Goal: Obtain resource: Obtain resource

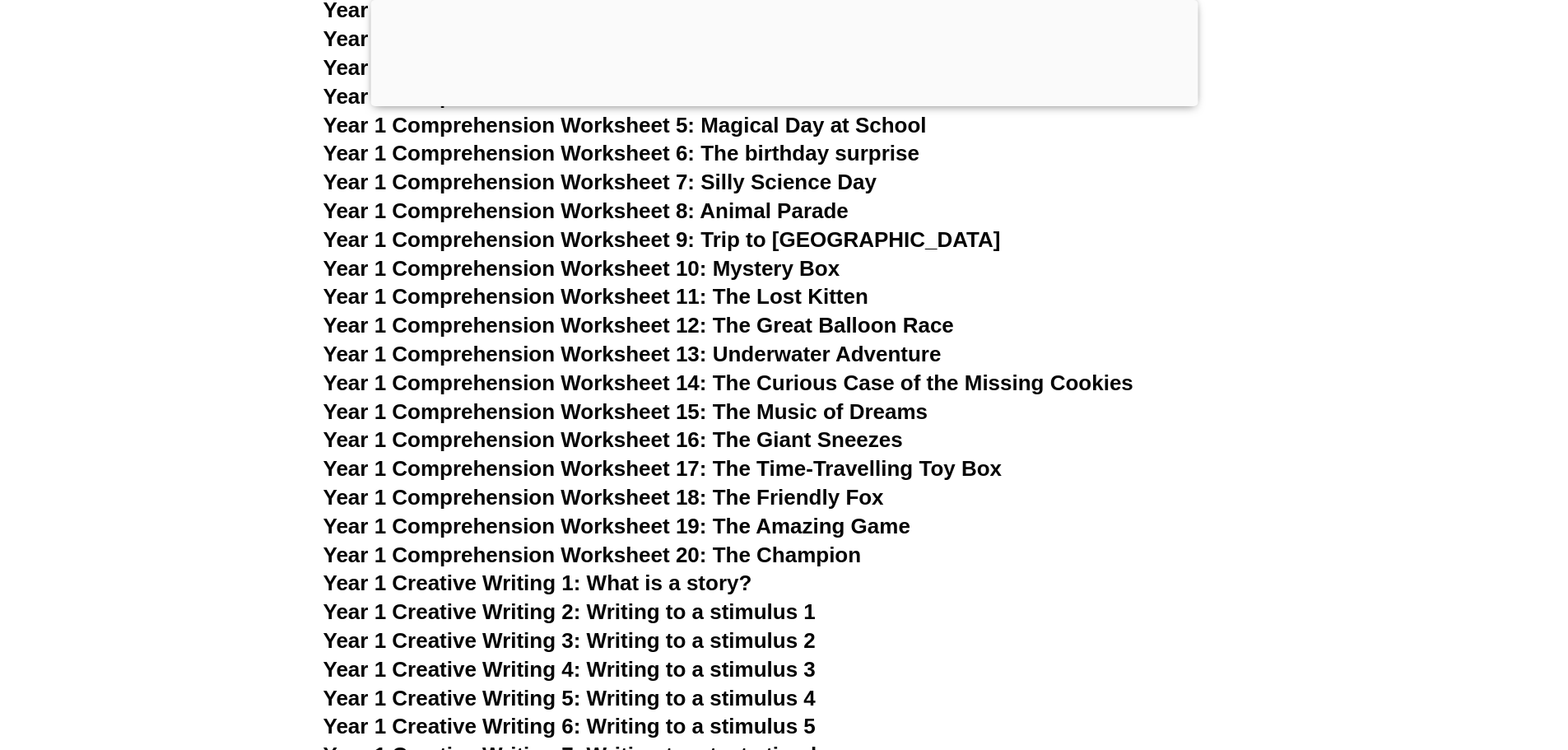
scroll to position [2192, 0]
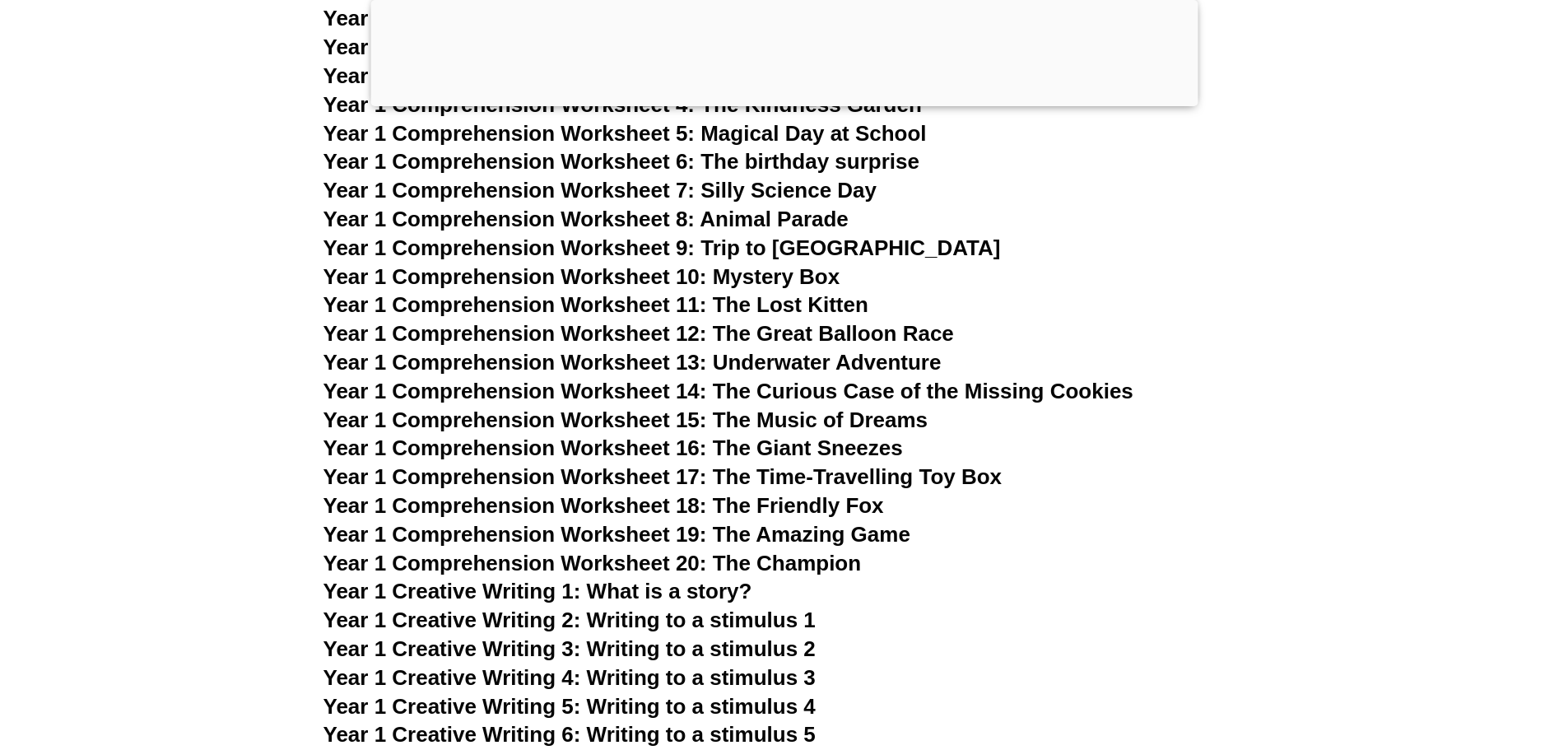
click at [598, 274] on span "Year 1 Comprehension Worksheet 10: Mystery Box" at bounding box center [582, 277] width 517 height 25
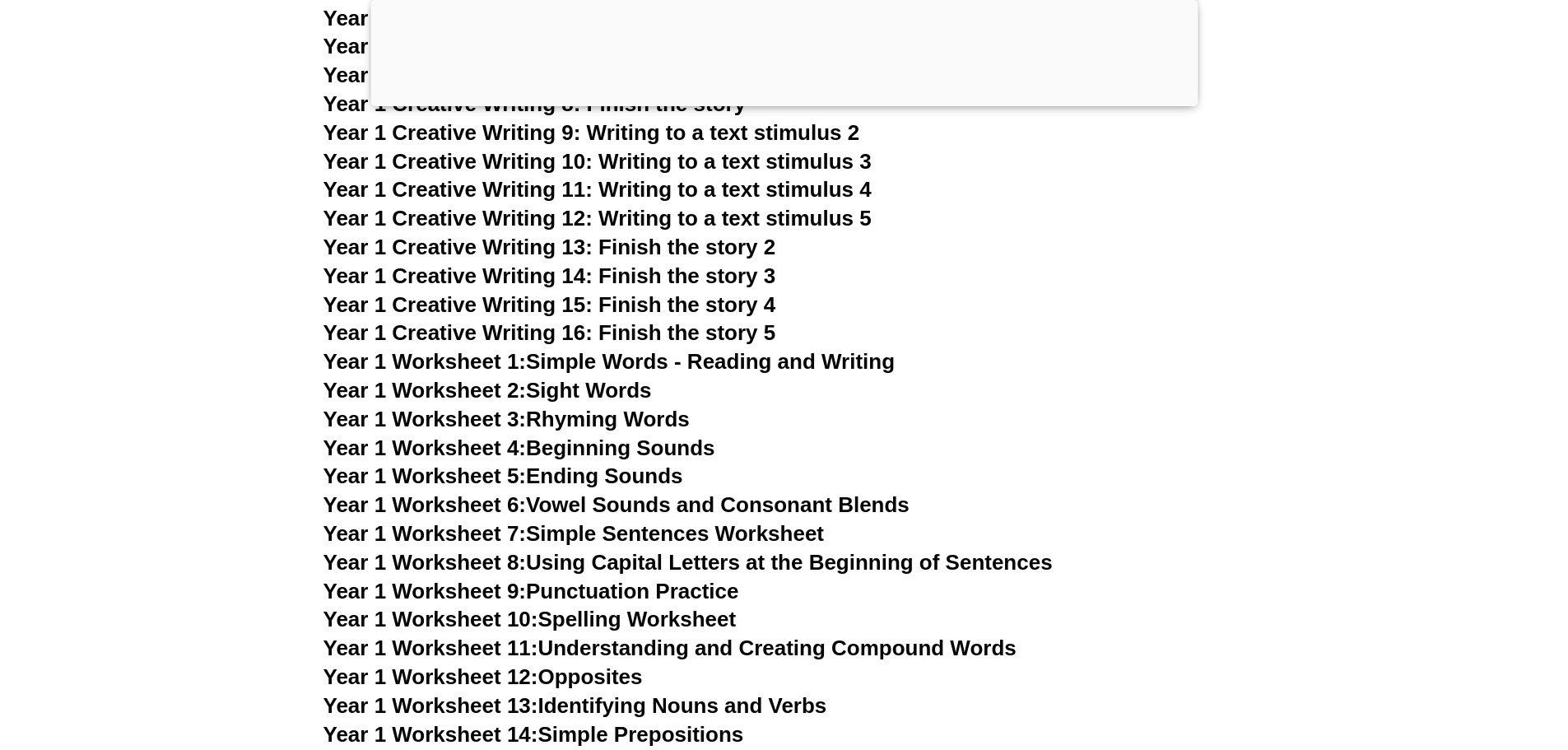
scroll to position [3026, 0]
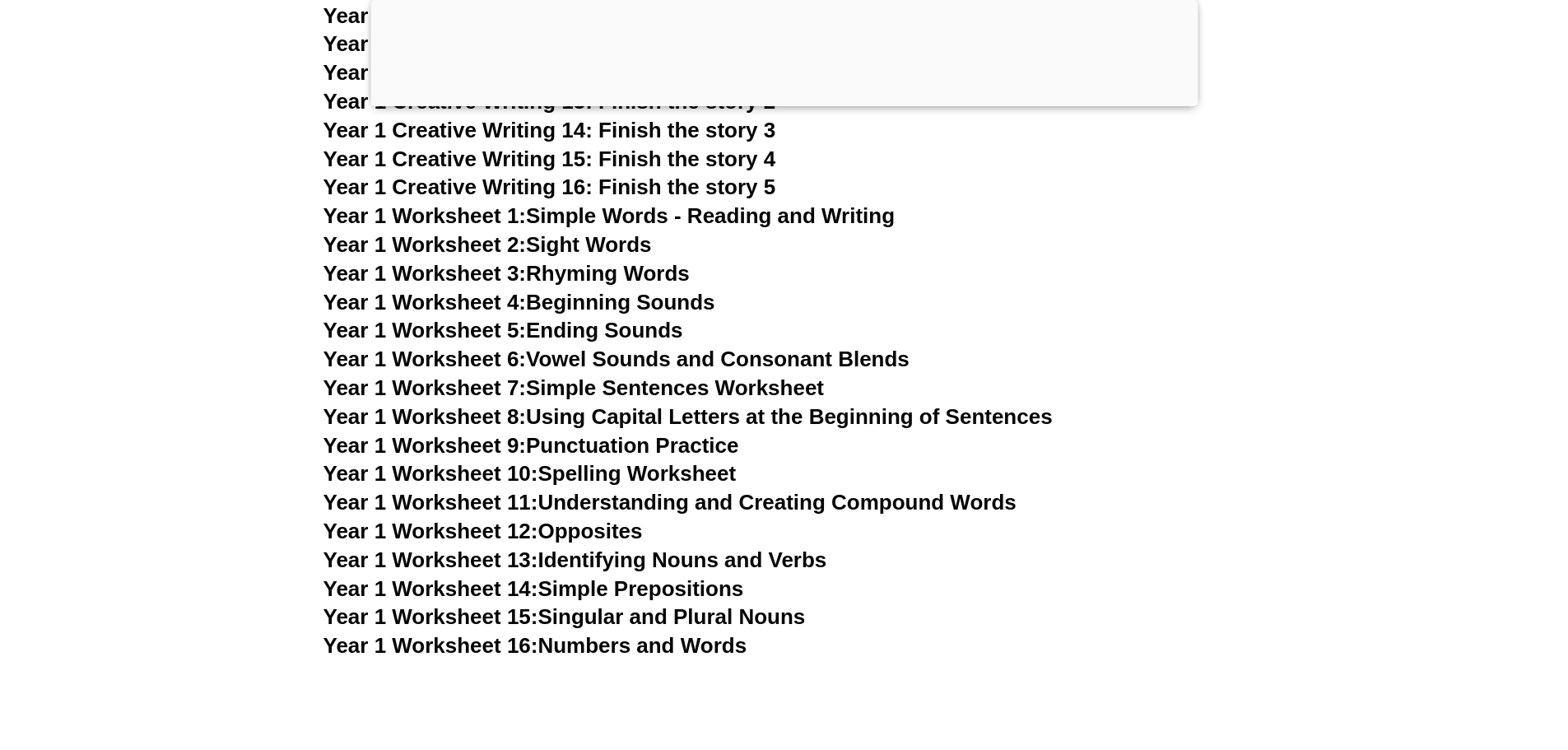
click at [672, 300] on link "Year 1 Worksheet 4: Beginning Sounds" at bounding box center [519, 302] width 392 height 25
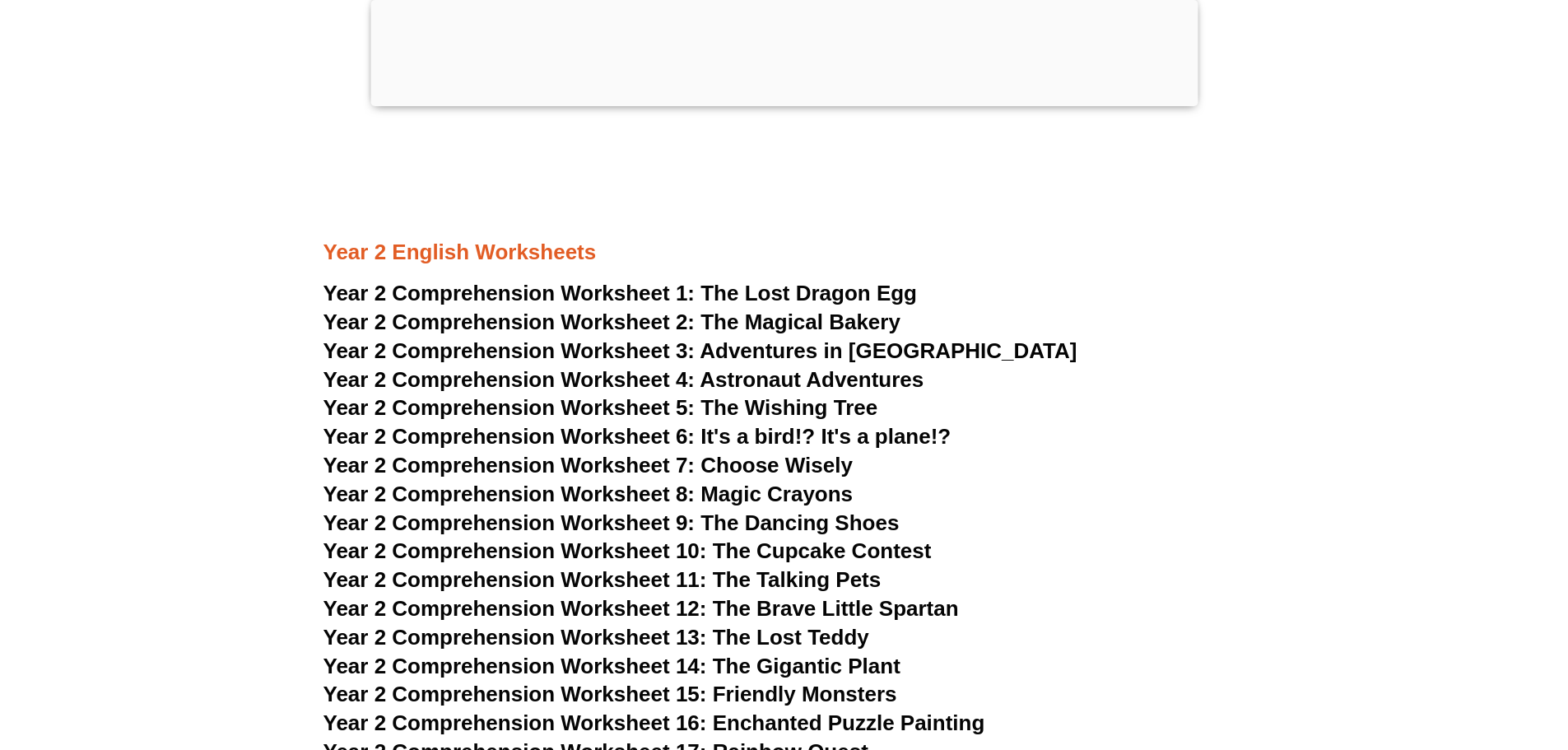
scroll to position [4319, 0]
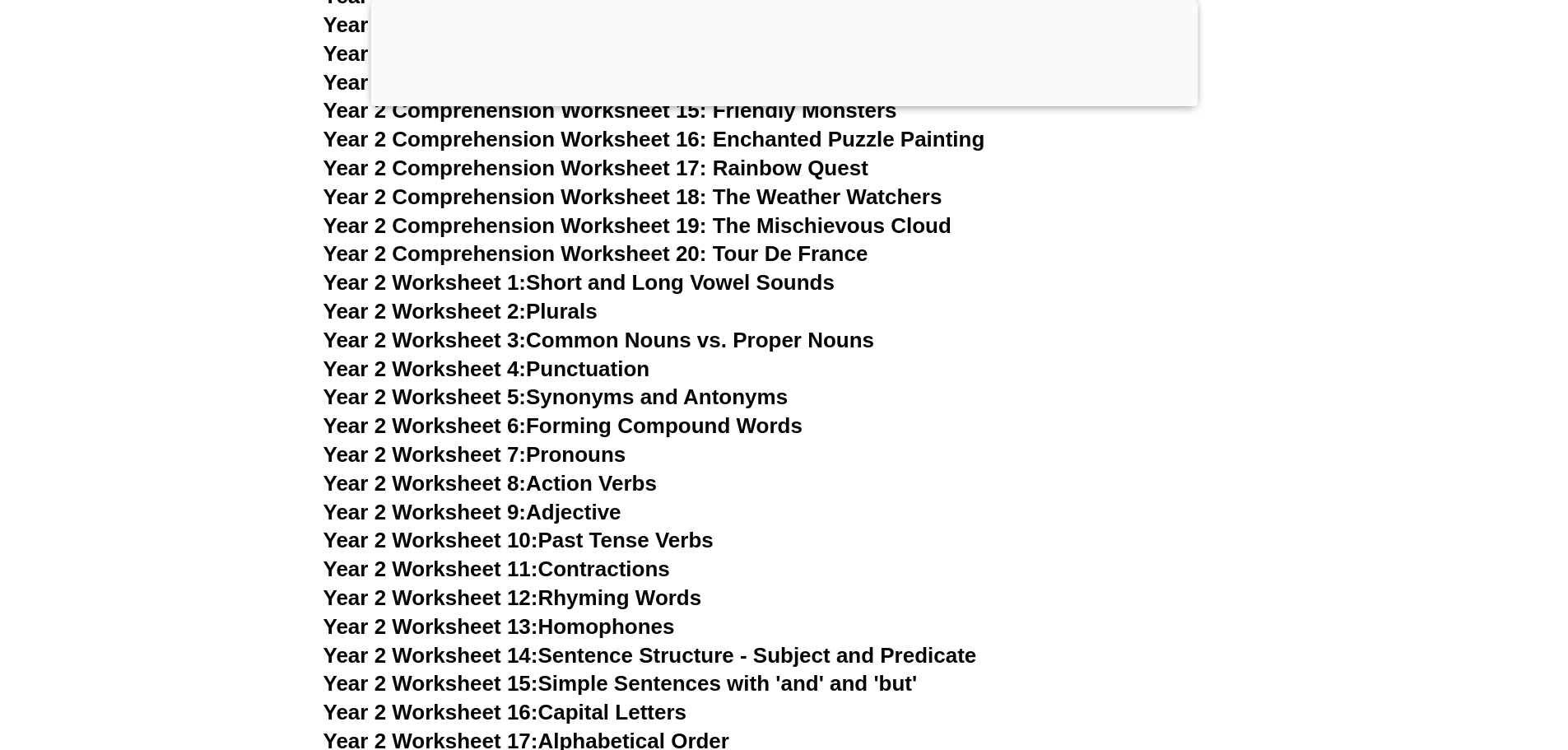
click at [657, 547] on link "Year 2 Worksheet 10: Past Tense Verbs" at bounding box center [518, 540] width 390 height 25
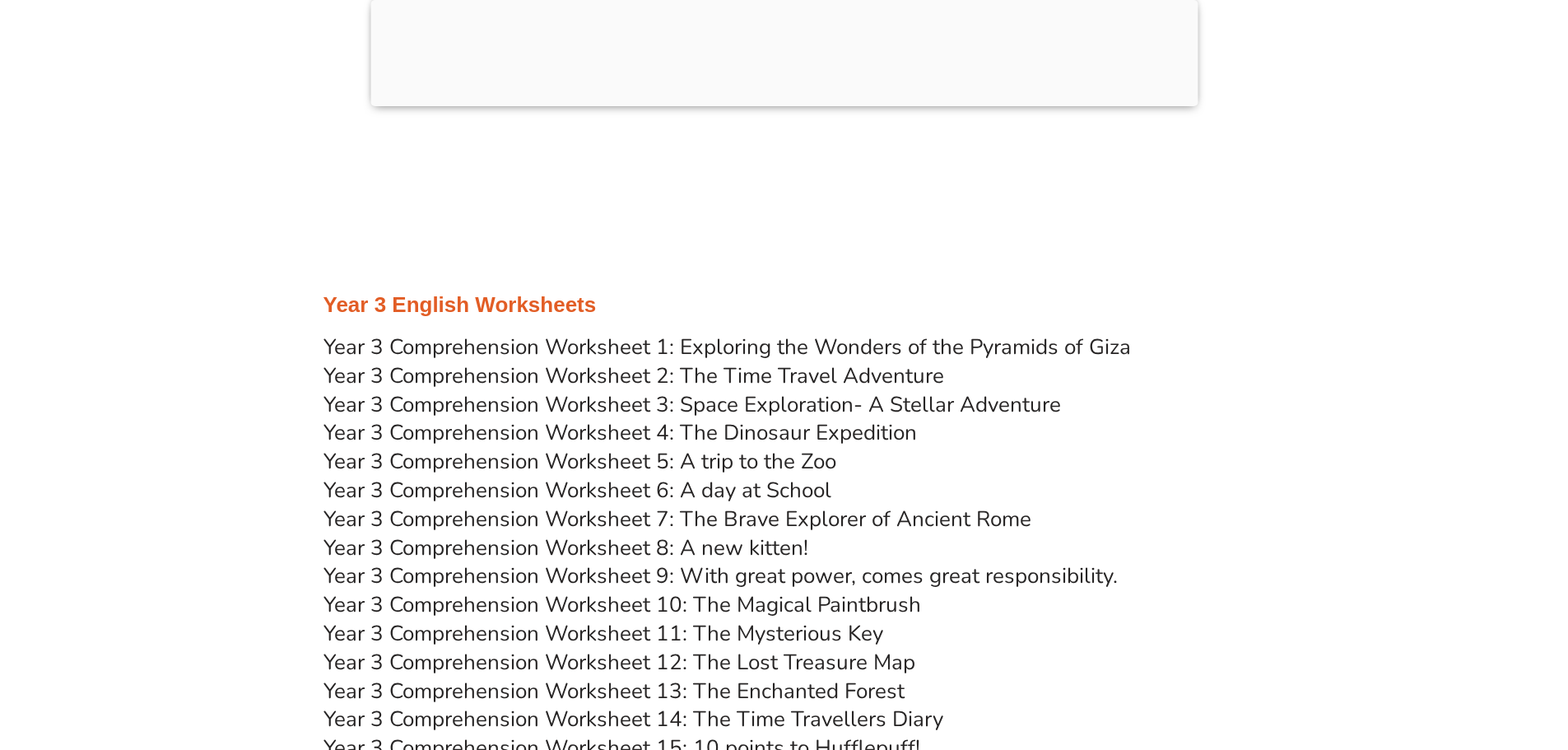
scroll to position [5737, 0]
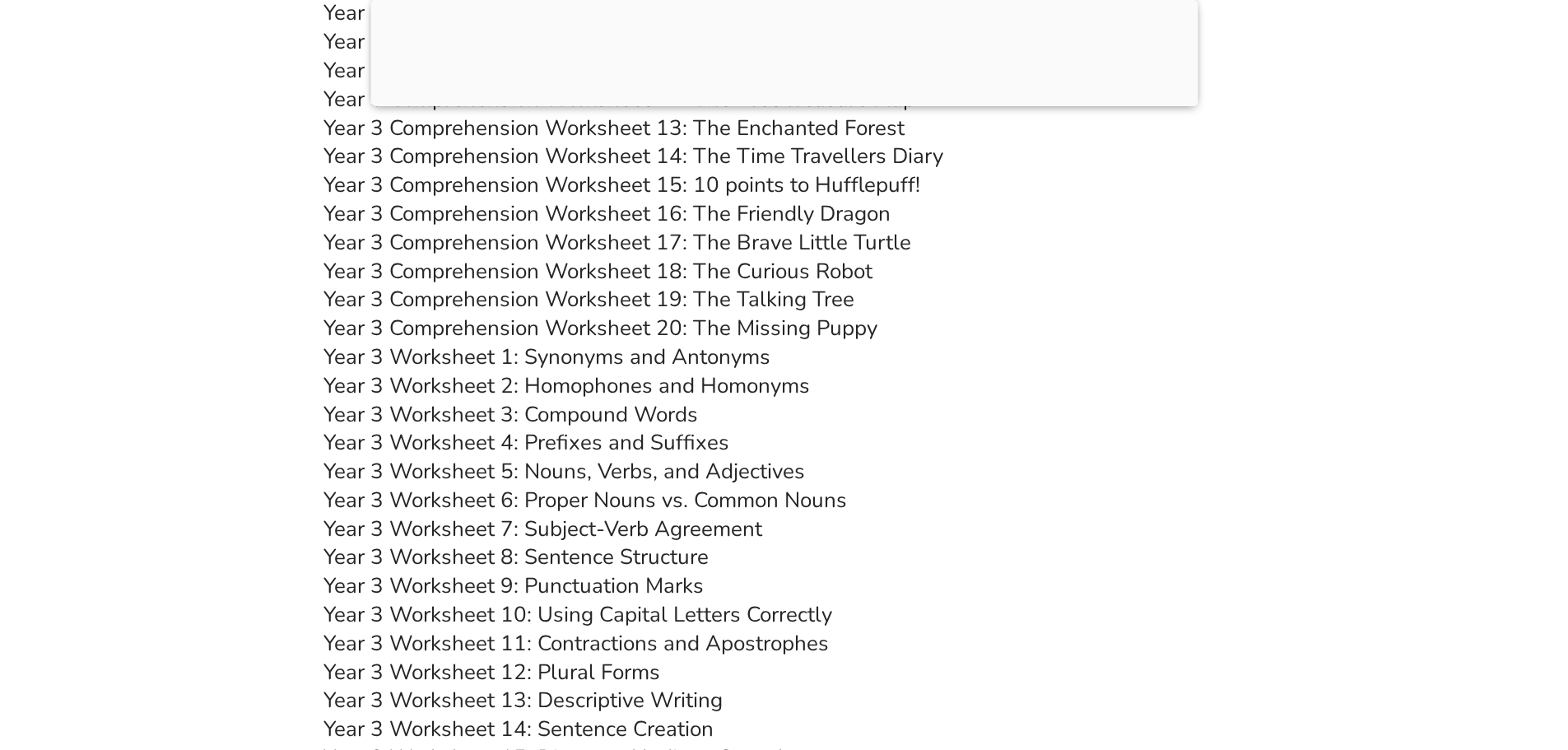
click at [782, 243] on link "Year 3 Comprehension Worksheet 17: The Brave Little Turtle" at bounding box center [617, 243] width 588 height 29
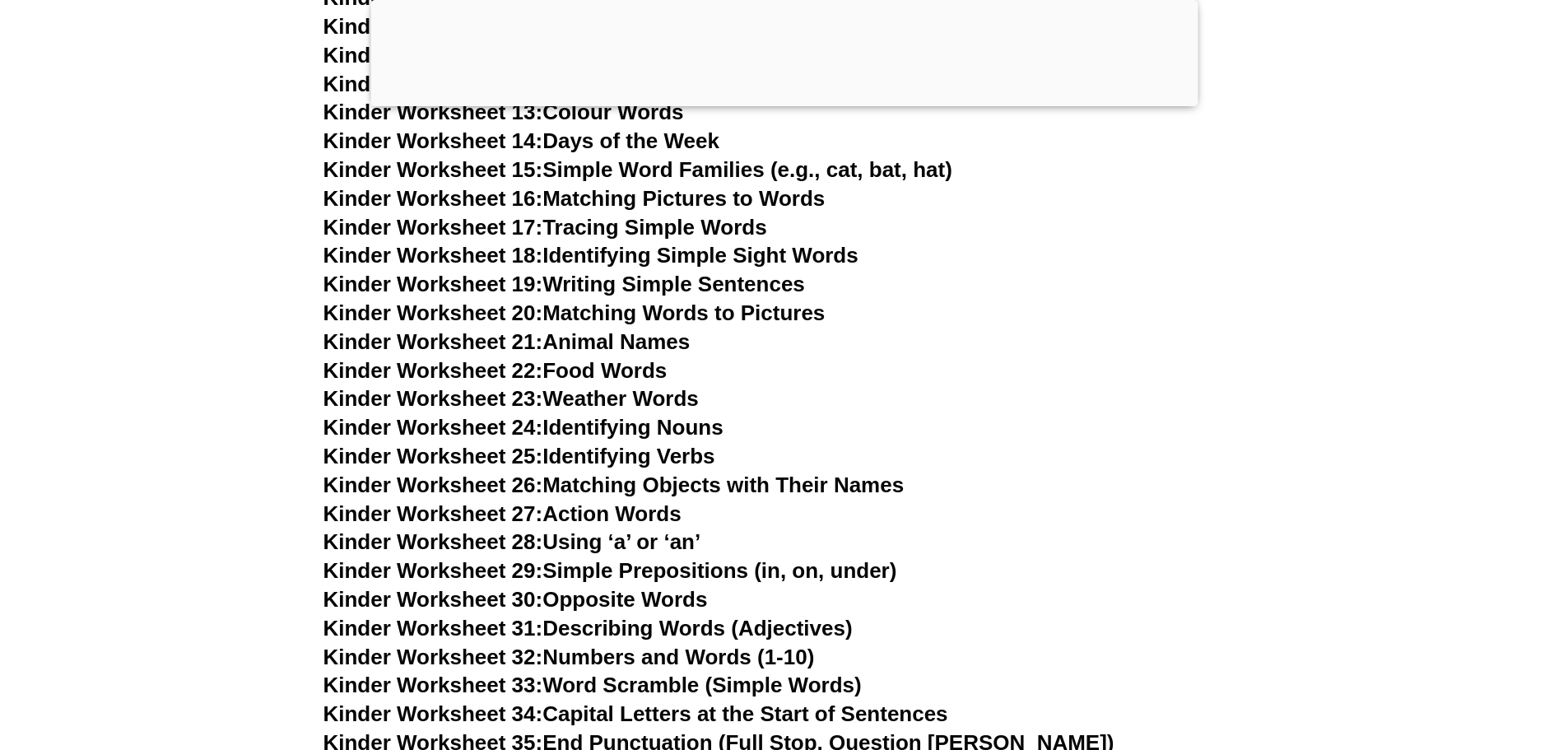
scroll to position [719, 0]
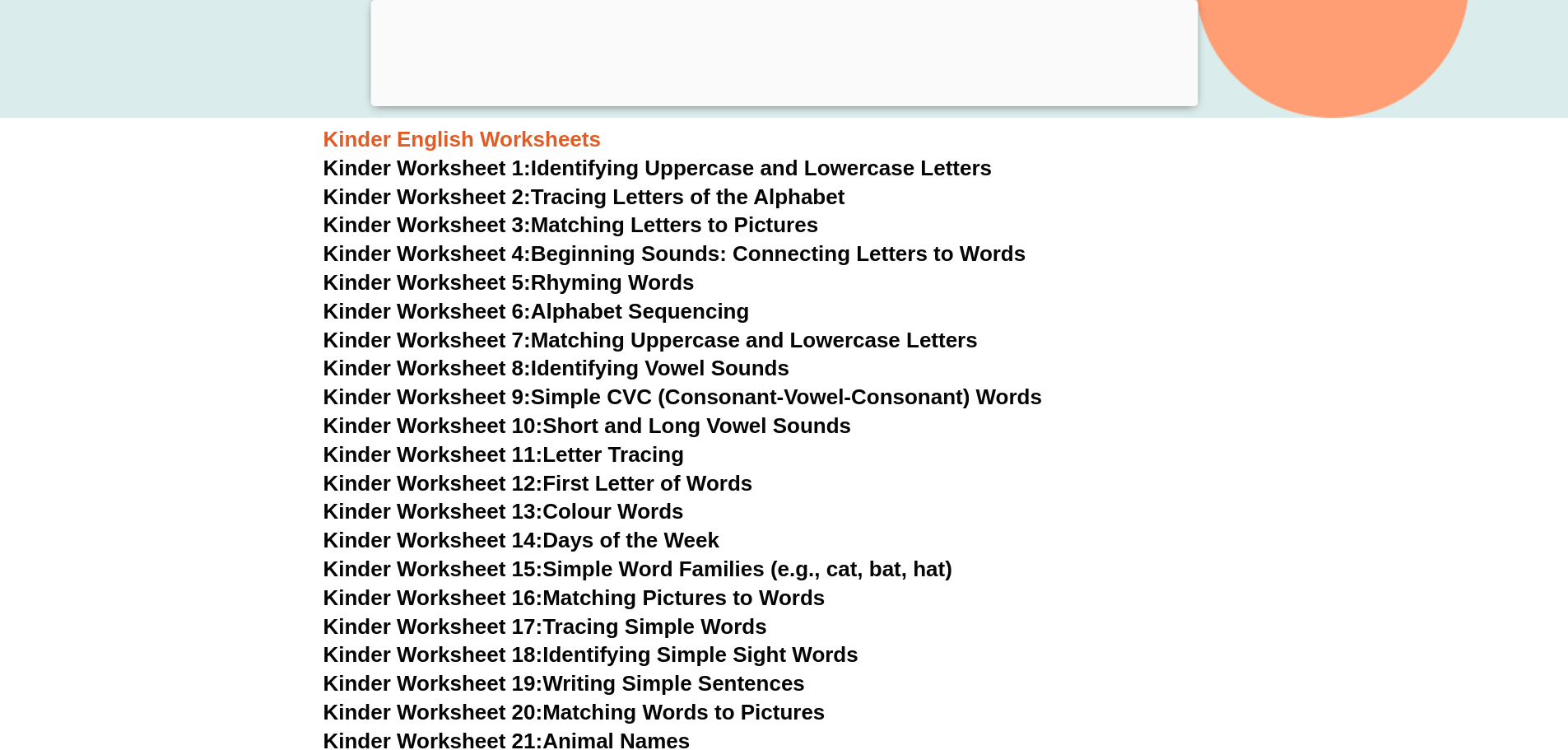
click at [650, 569] on link "Kinder Worksheet 15: Simple Word Families (e.g., cat, bat, hat)" at bounding box center [638, 569] width 629 height 25
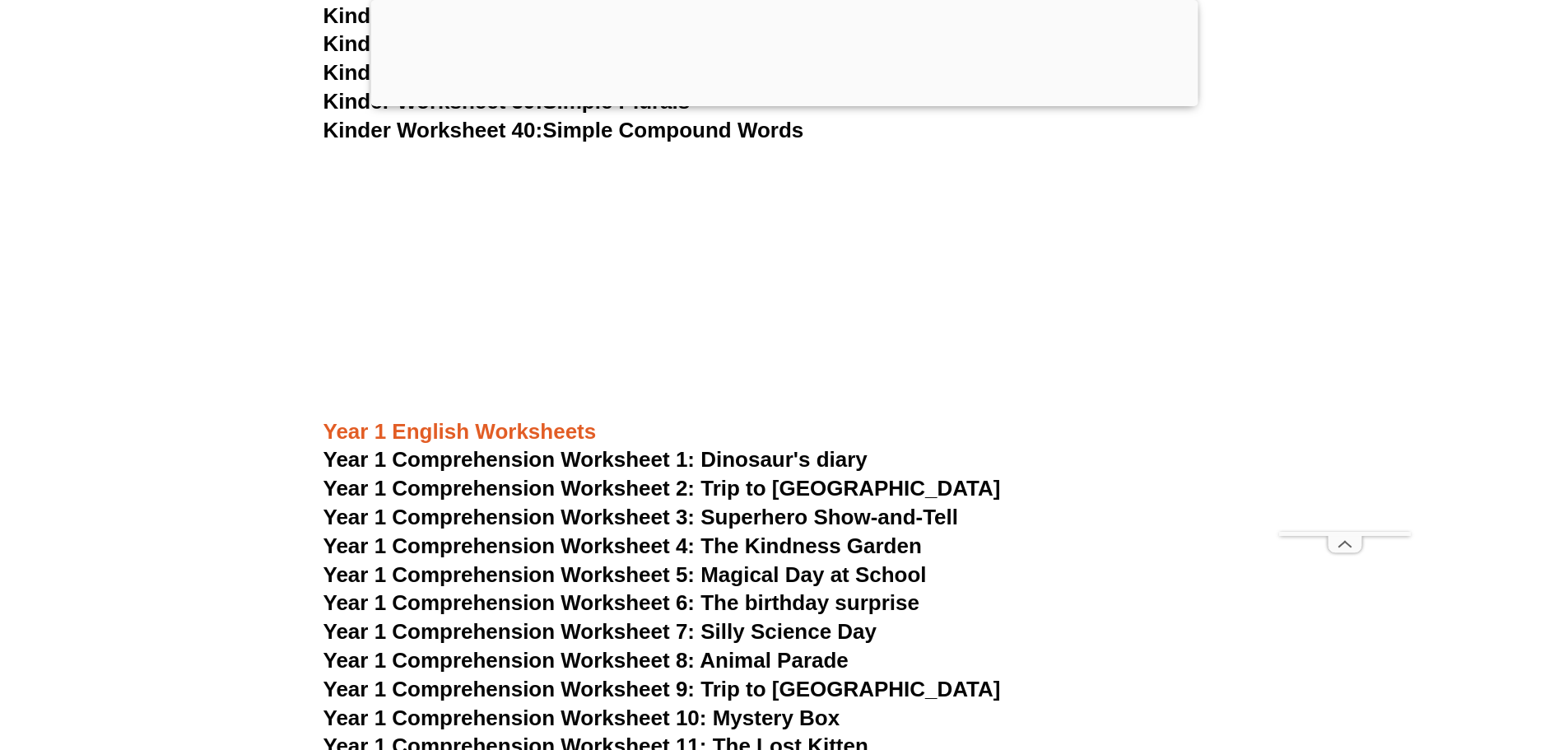
scroll to position [2062, 0]
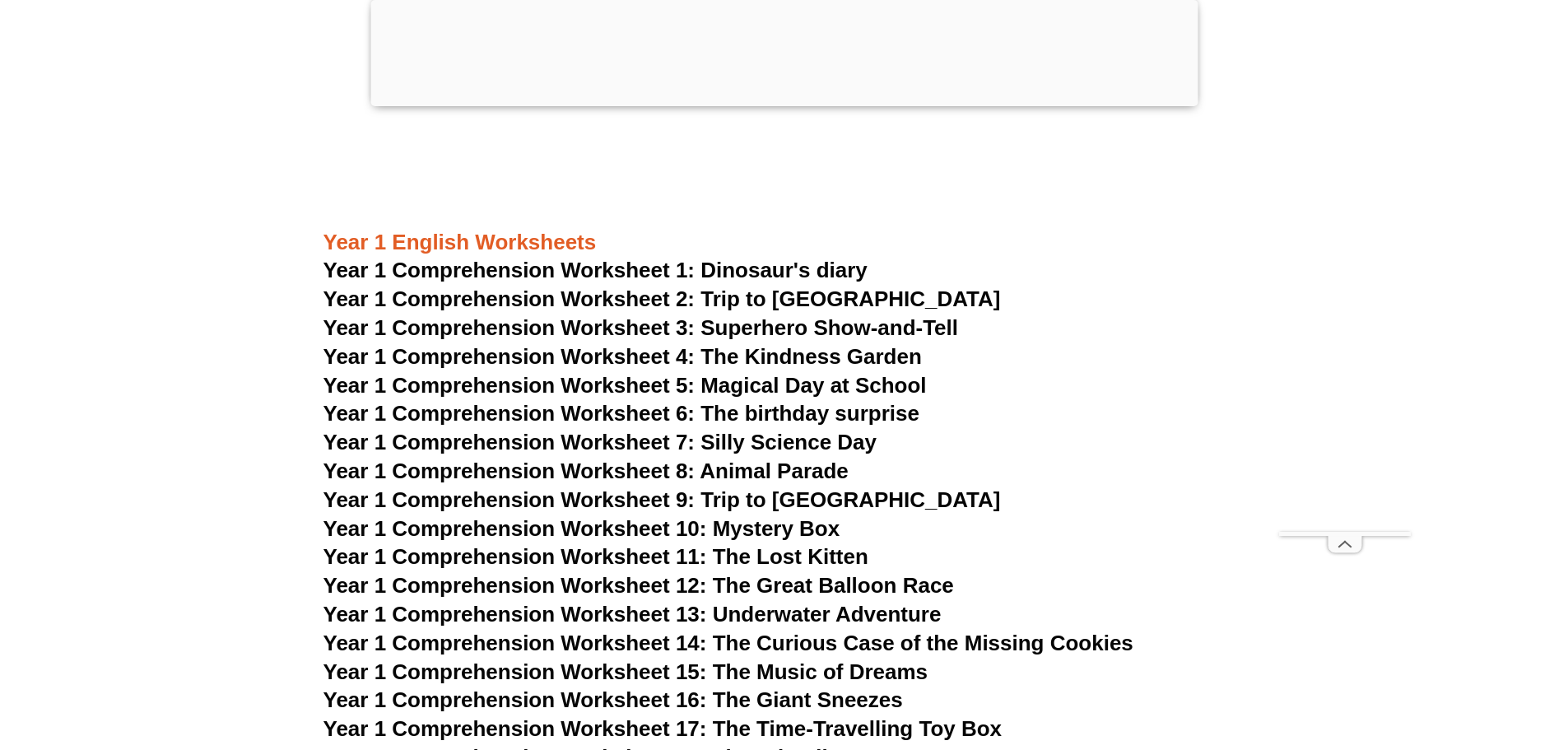
click at [791, 381] on span "Year 1 Comprehension Worksheet 5: Magical Day at School" at bounding box center [624, 385] width 603 height 25
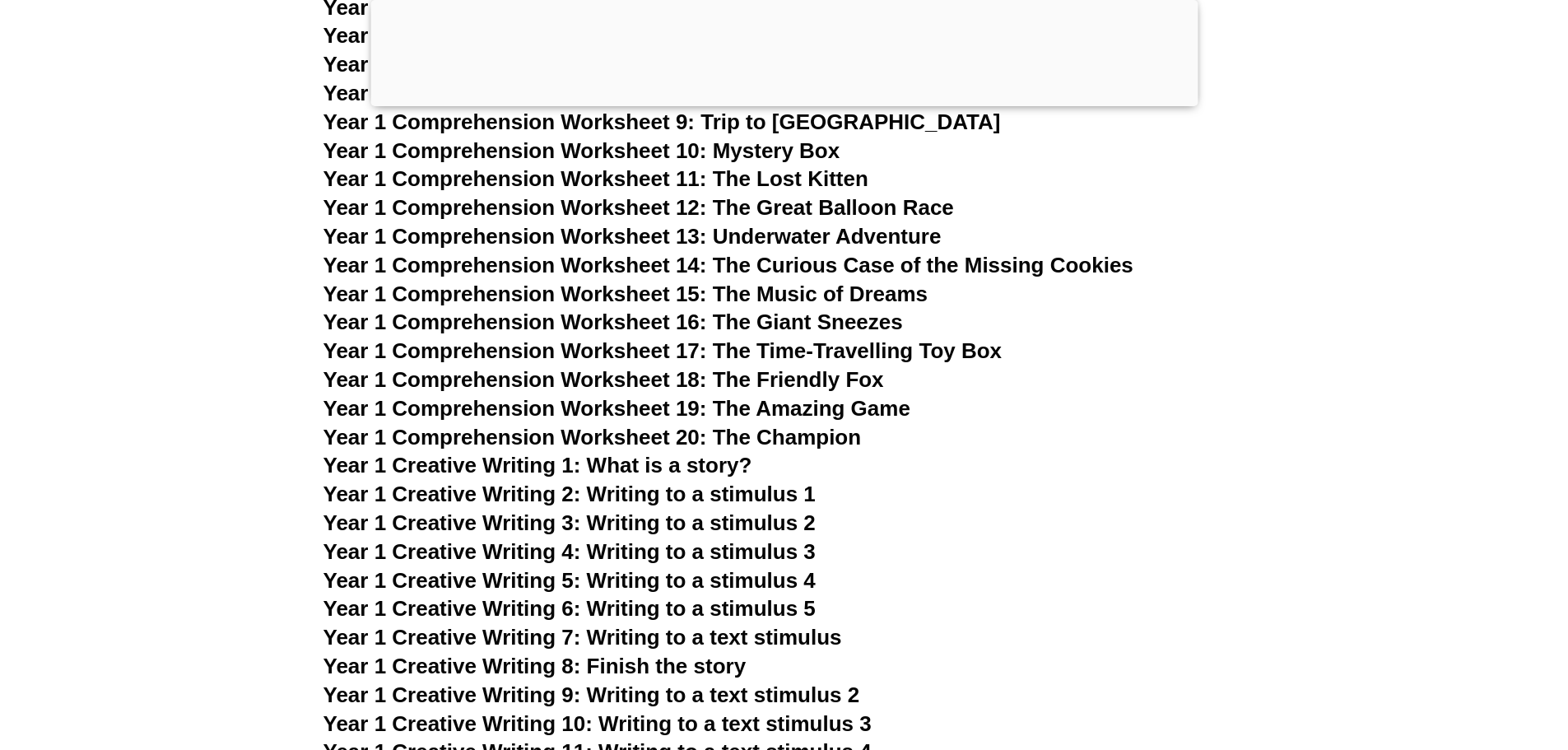
scroll to position [2861, 0]
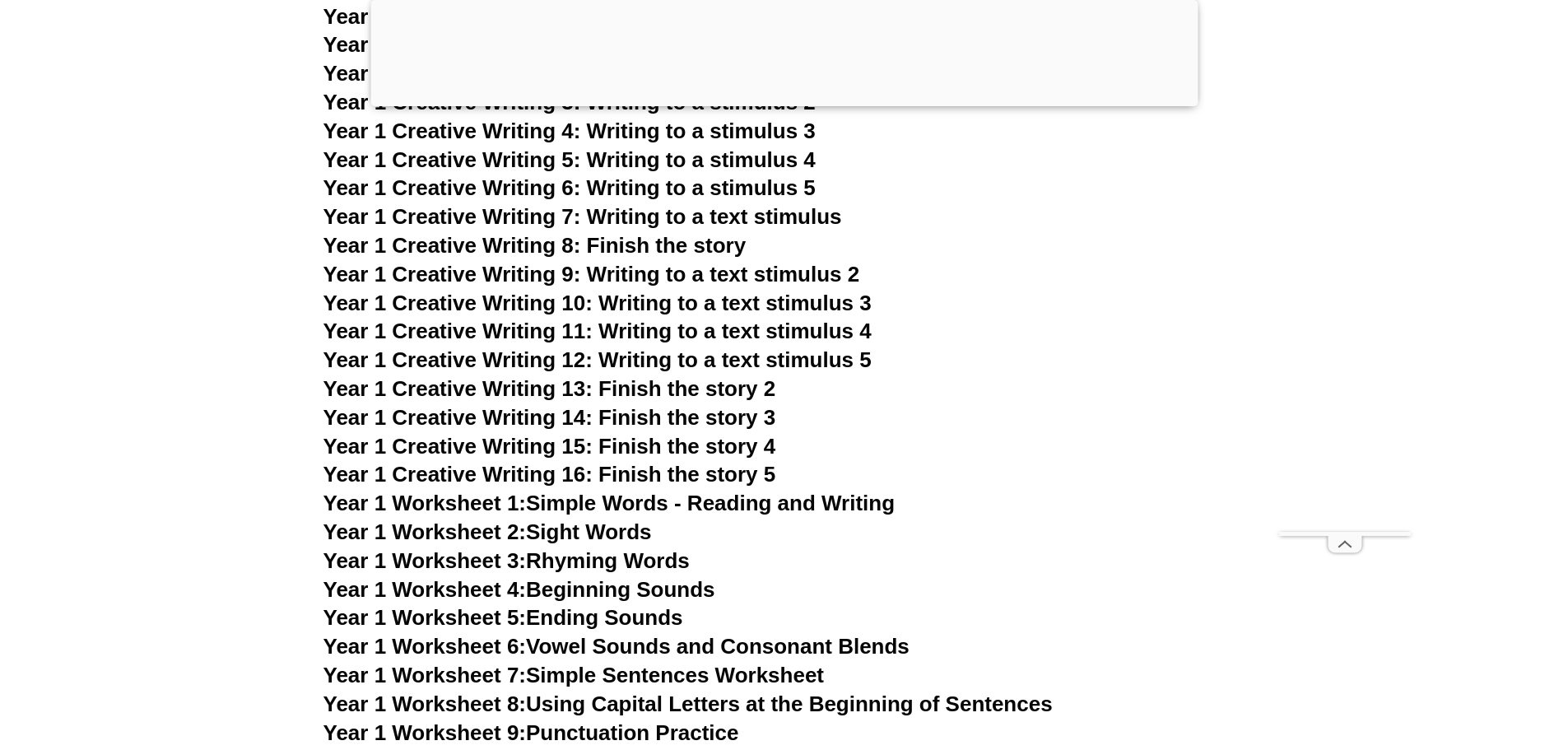
click at [680, 393] on span "Year 1 Creative Writing 13: Finish the story 2" at bounding box center [550, 389] width 453 height 25
click at [684, 391] on span "Year 1 Creative Writing 13: Finish the story 2" at bounding box center [550, 389] width 453 height 25
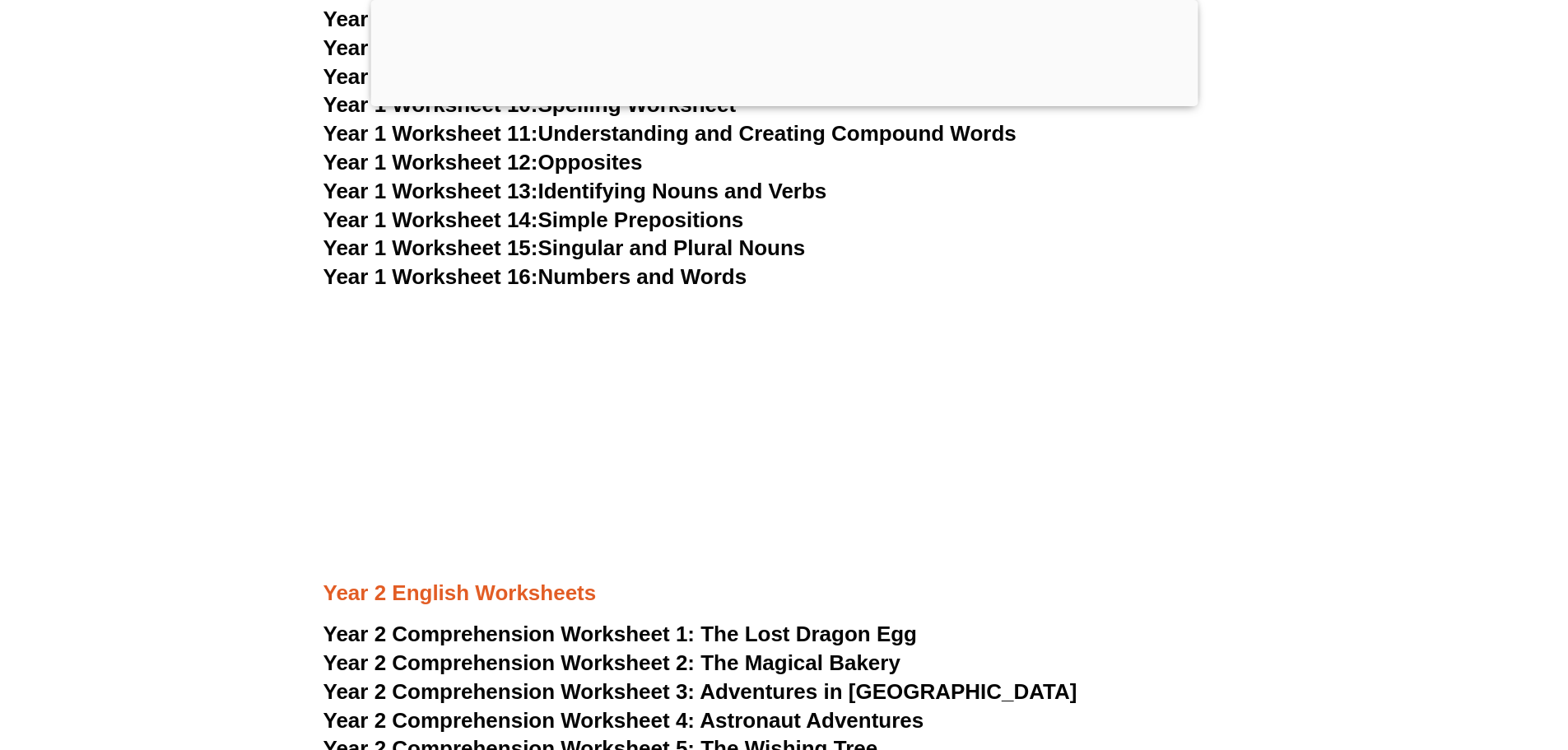
click at [737, 245] on link "Year 1 Worksheet 15: Singular and Plural Nouns" at bounding box center [564, 248] width 482 height 25
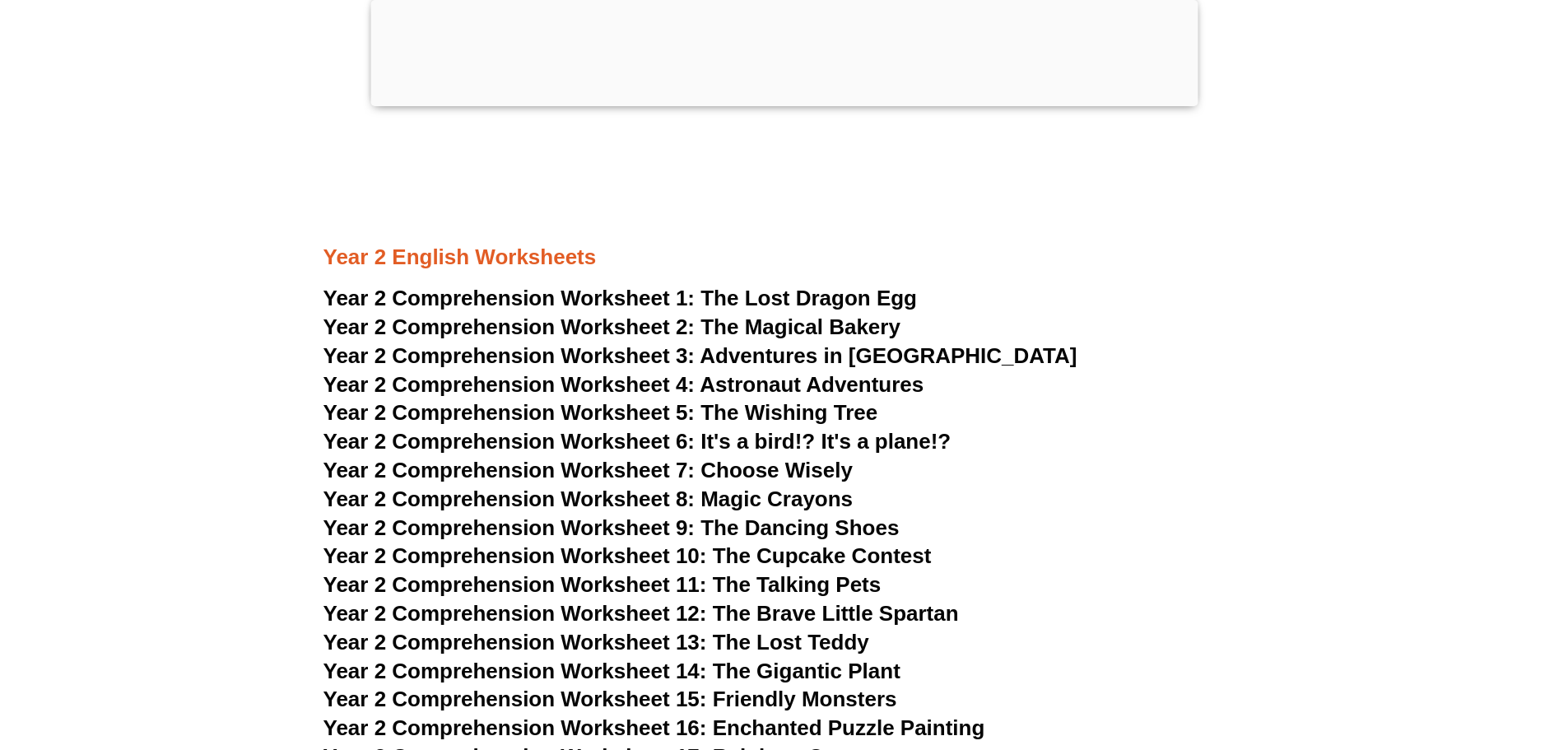
scroll to position [4042, 0]
